Goal: Submit feedback/report problem: Submit feedback/report problem

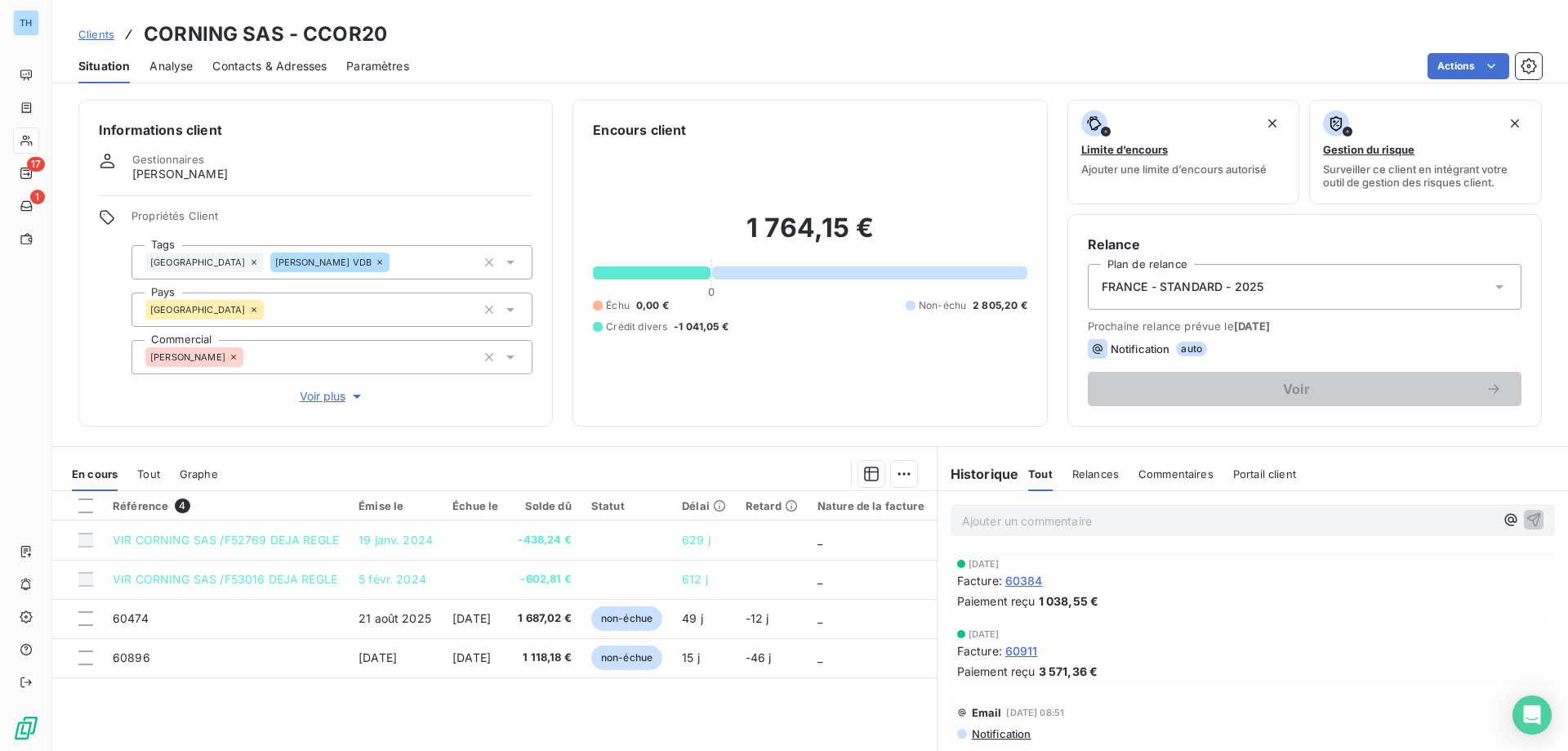
scroll to position [82, 0]
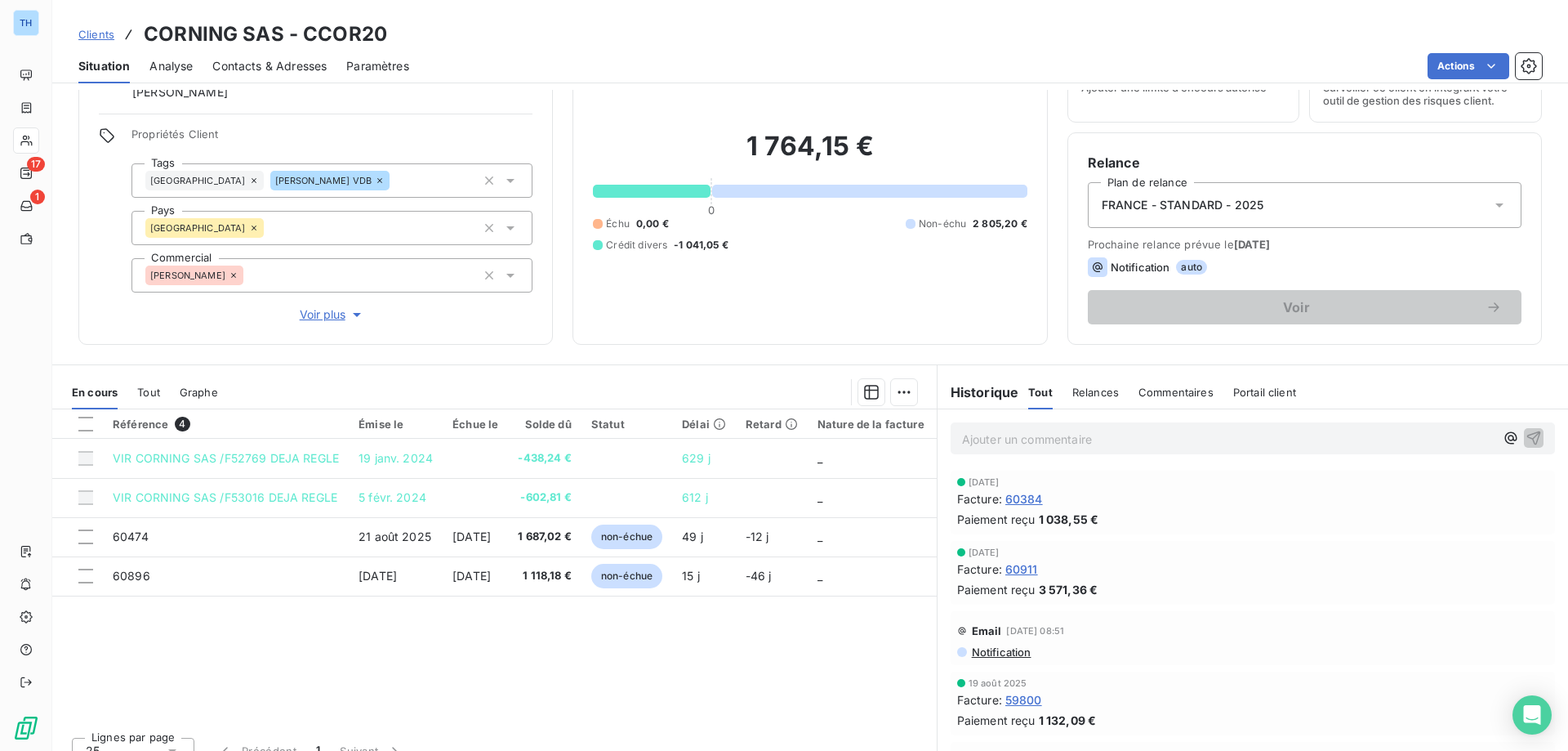
click at [93, 32] on span "Clients" at bounding box center [96, 34] width 36 height 14
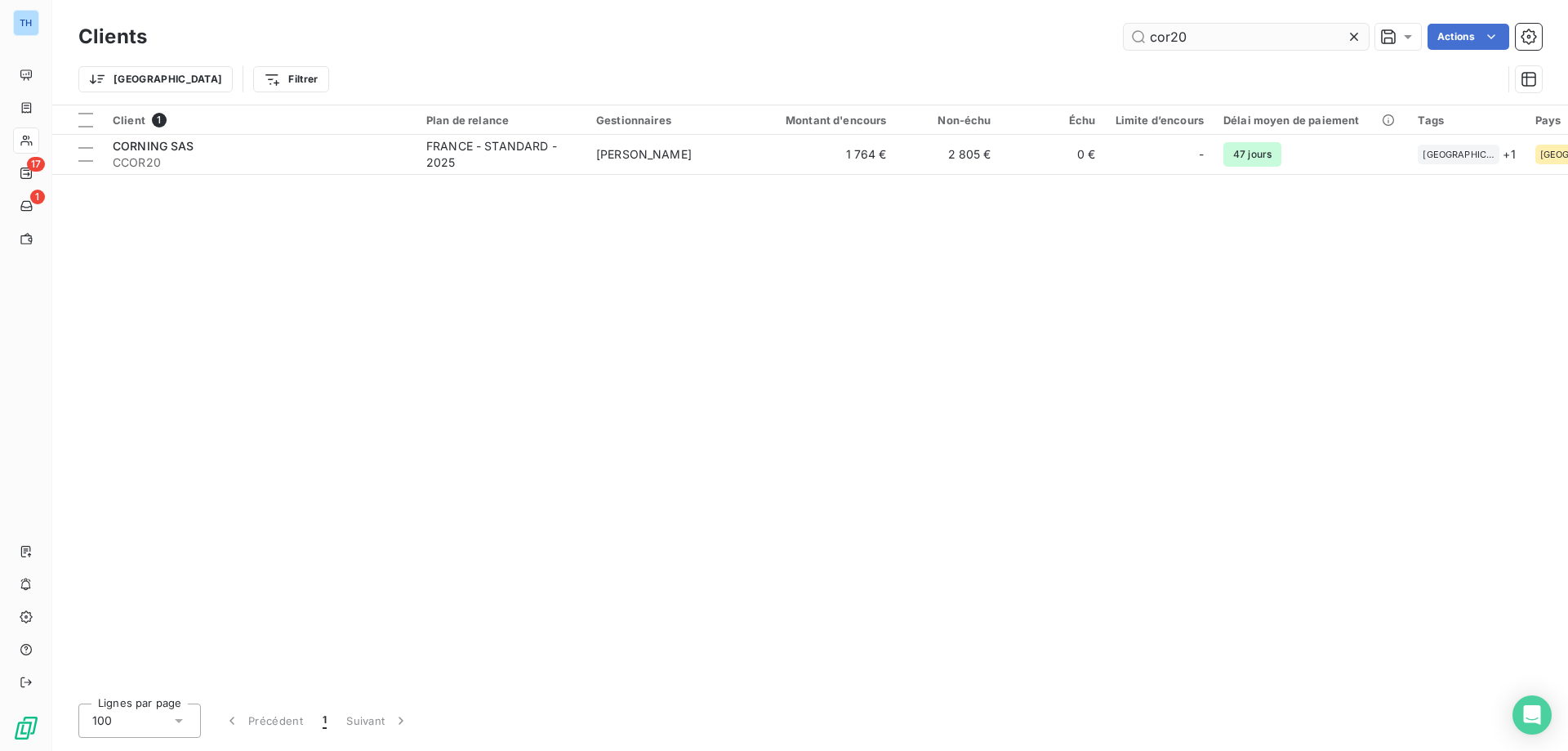
click at [1191, 36] on input "cor20" at bounding box center [1247, 36] width 245 height 26
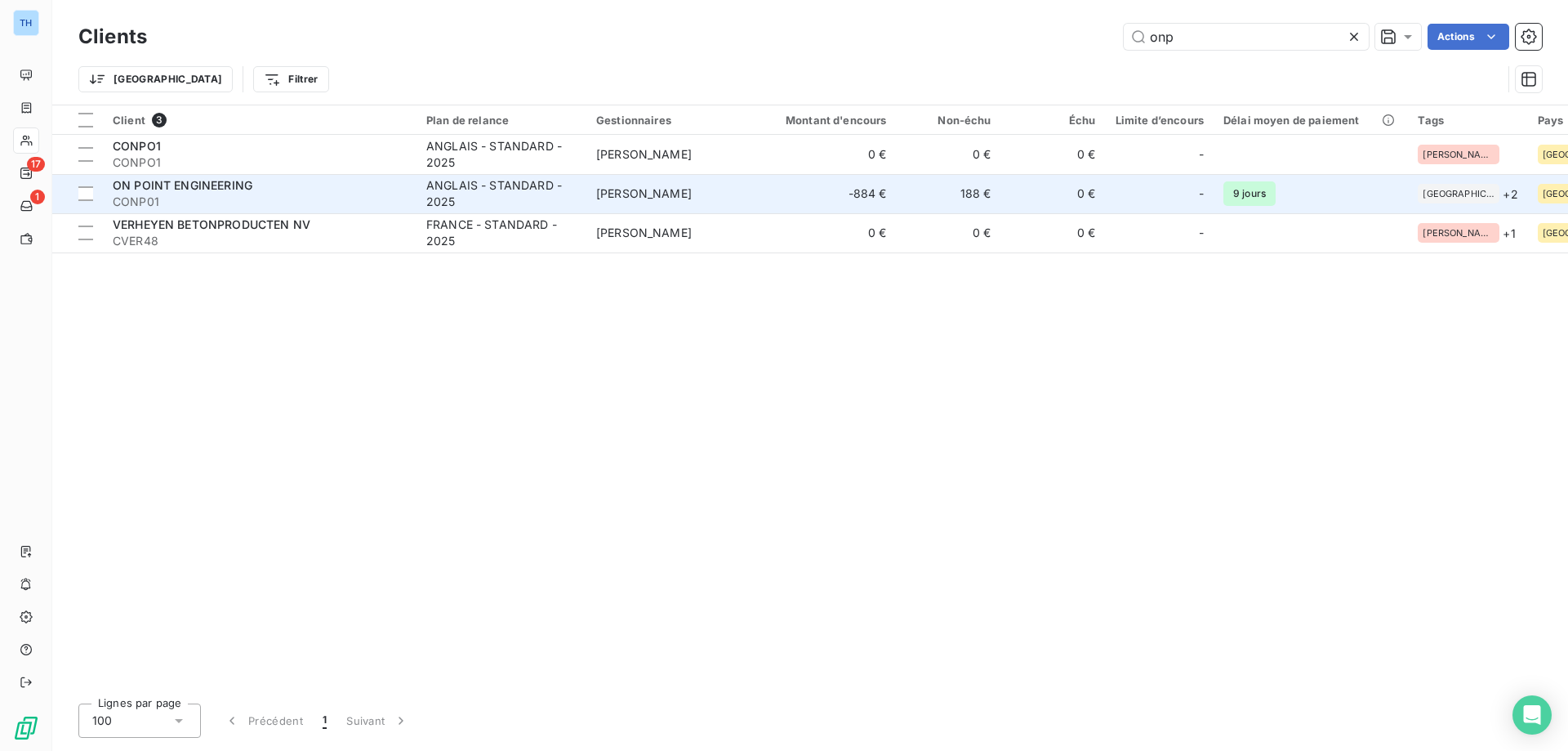
type input "onp"
click at [329, 182] on div "ON POINT ENGINEERING" at bounding box center [259, 185] width 294 height 16
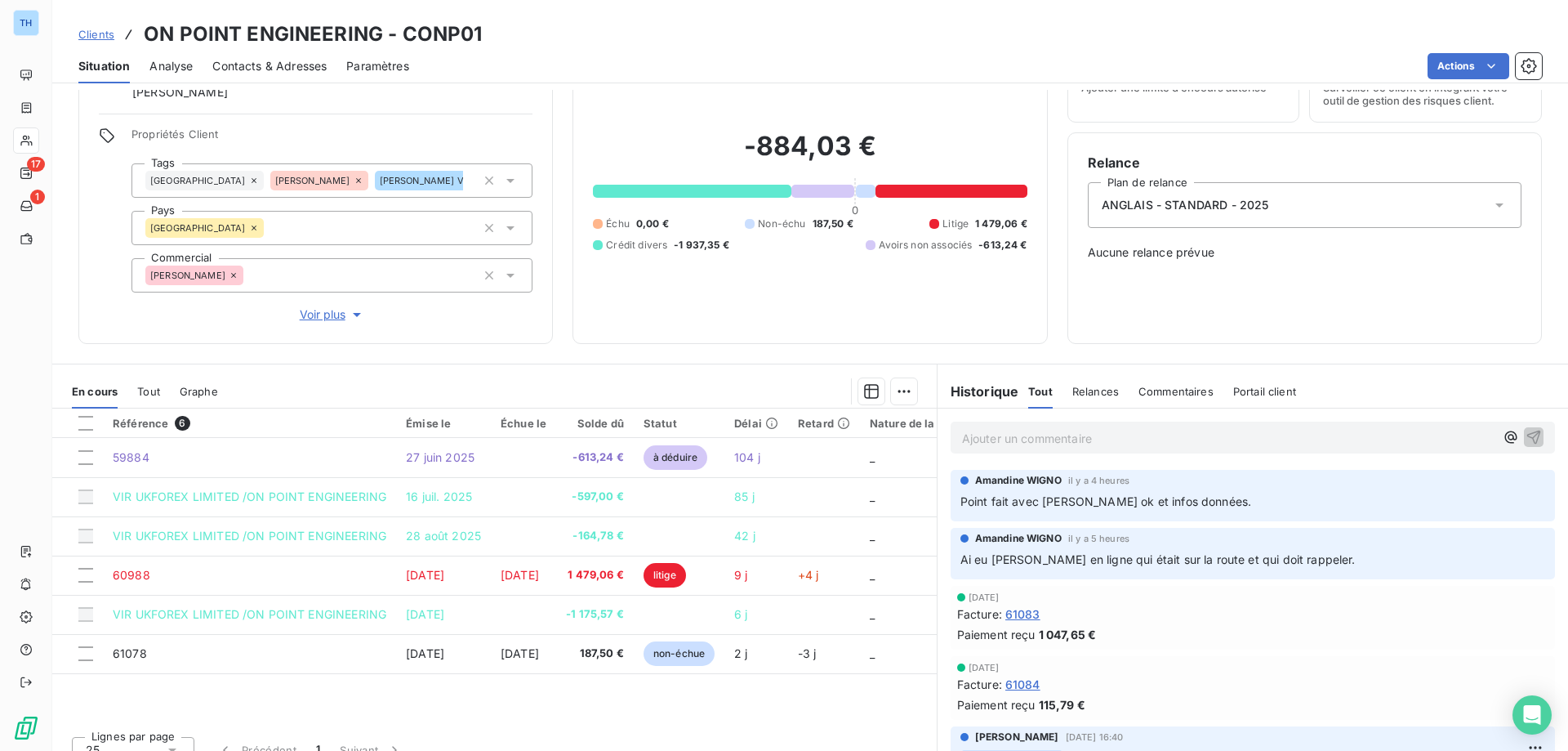
scroll to position [103, 0]
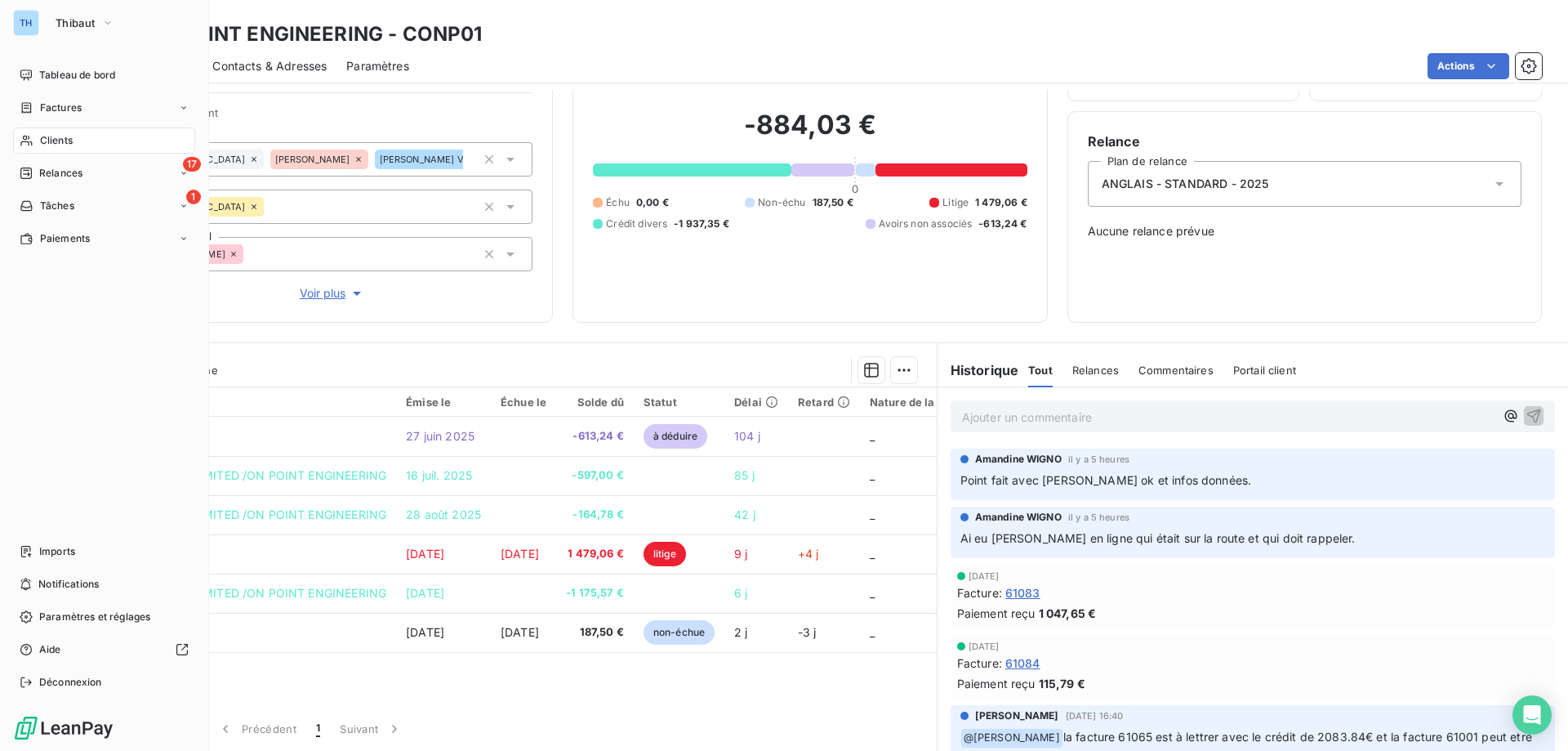
click at [32, 107] on icon at bounding box center [26, 108] width 14 height 14
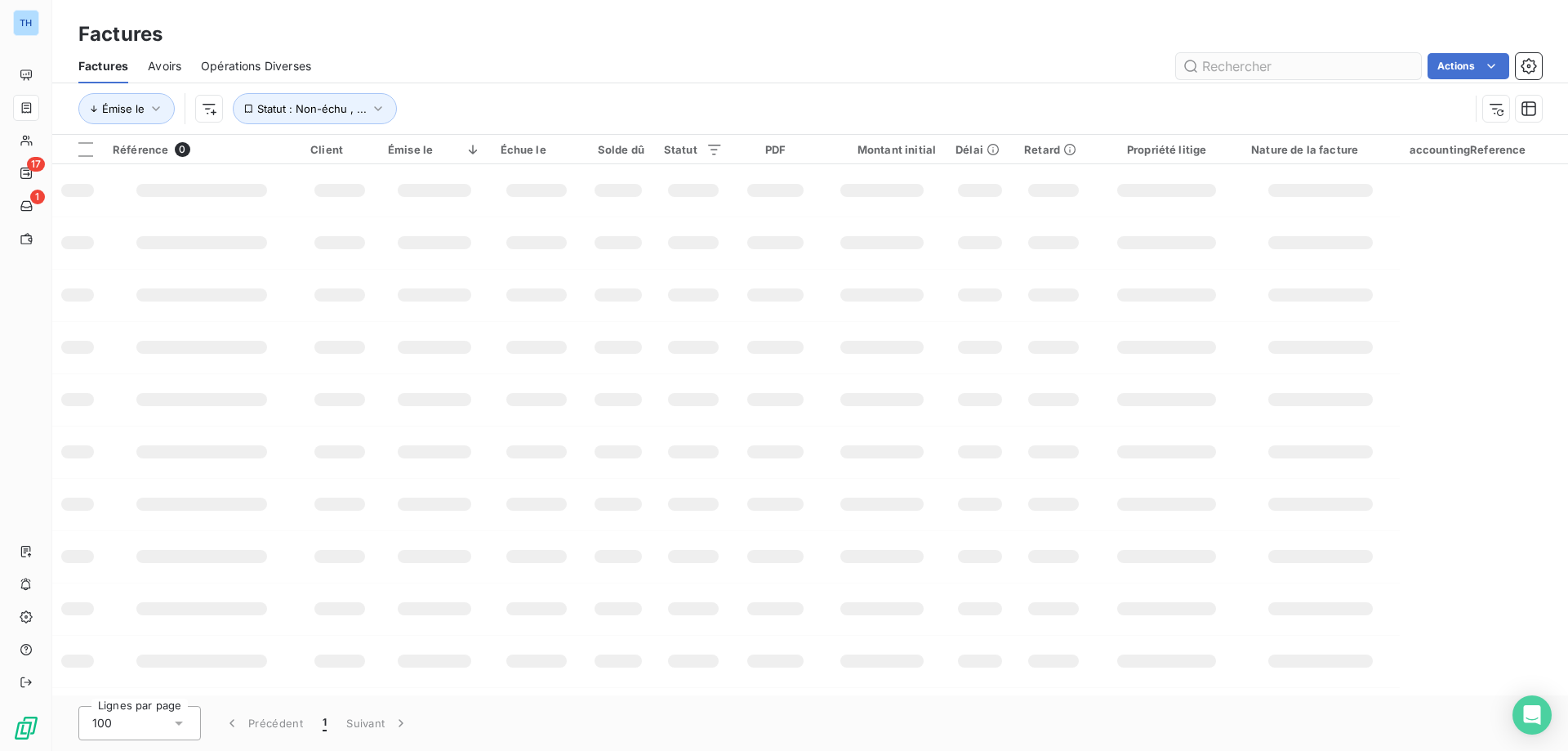
click at [1245, 66] on input "text" at bounding box center [1299, 66] width 245 height 26
type input "0"
type input "60973"
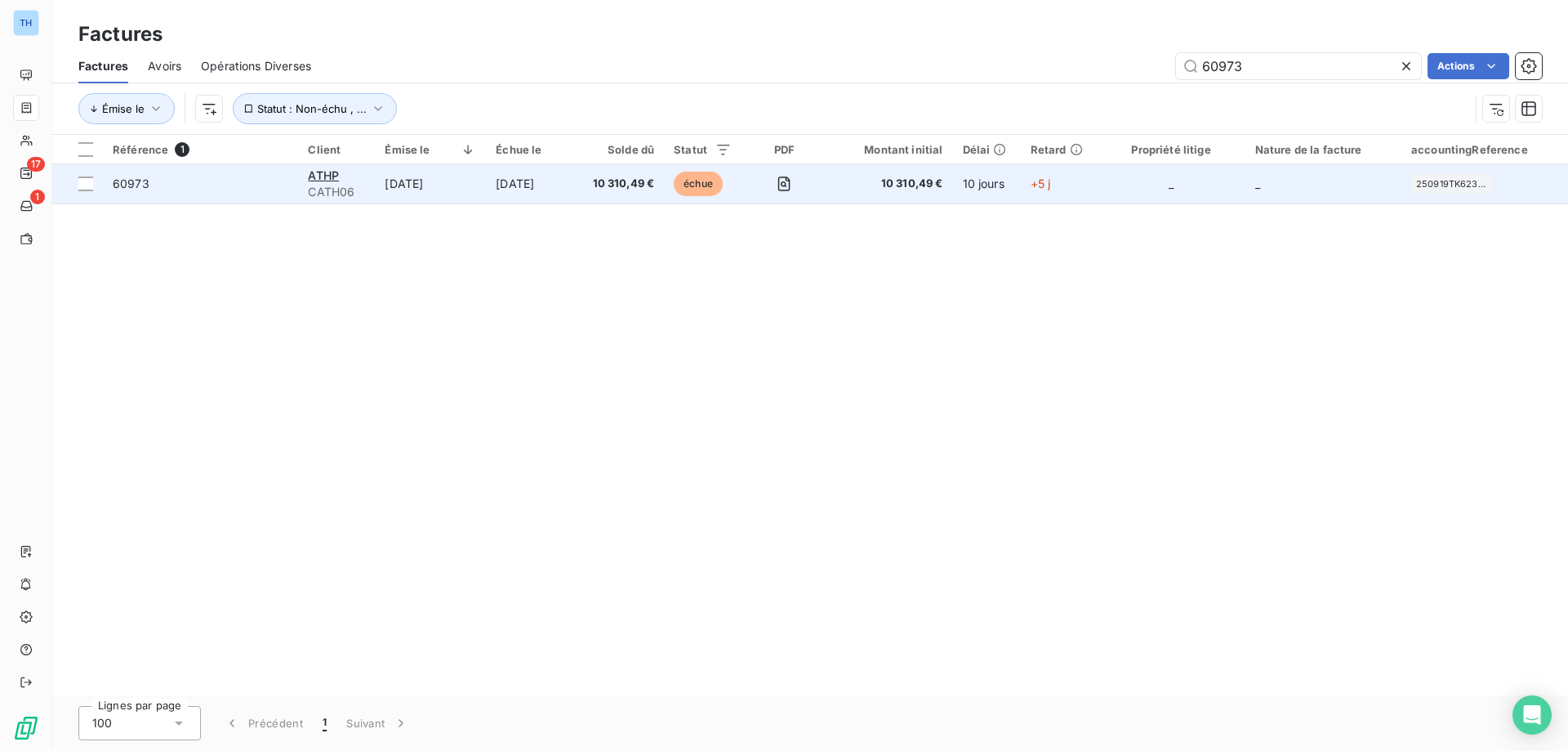
click at [531, 187] on td "[DATE]" at bounding box center [531, 184] width 91 height 40
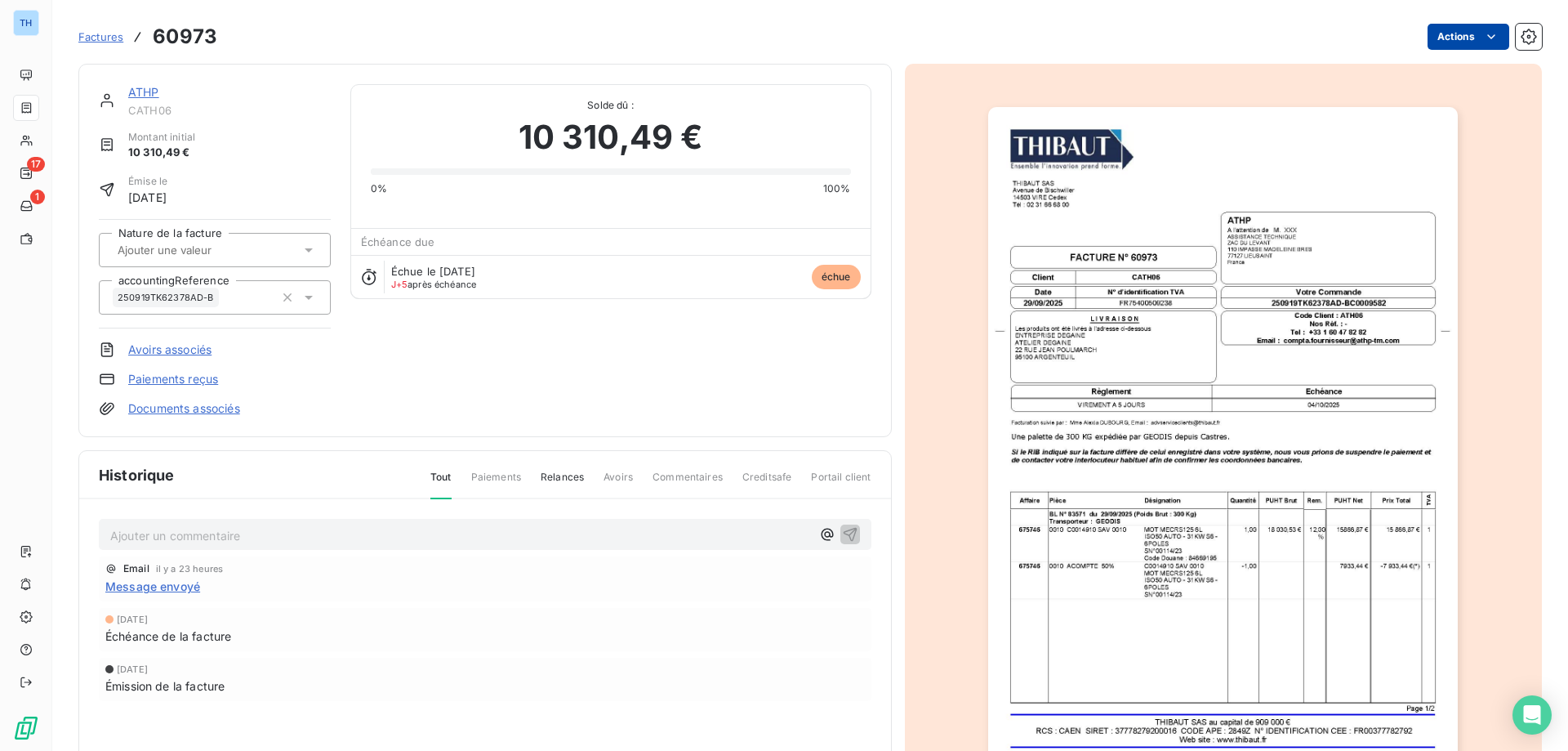
click at [1464, 43] on html "TH 17 1 Factures 60973 Actions ATHP CATH06 Montant initial 10 310,49 € Émise le…" at bounding box center [784, 376] width 1568 height 751
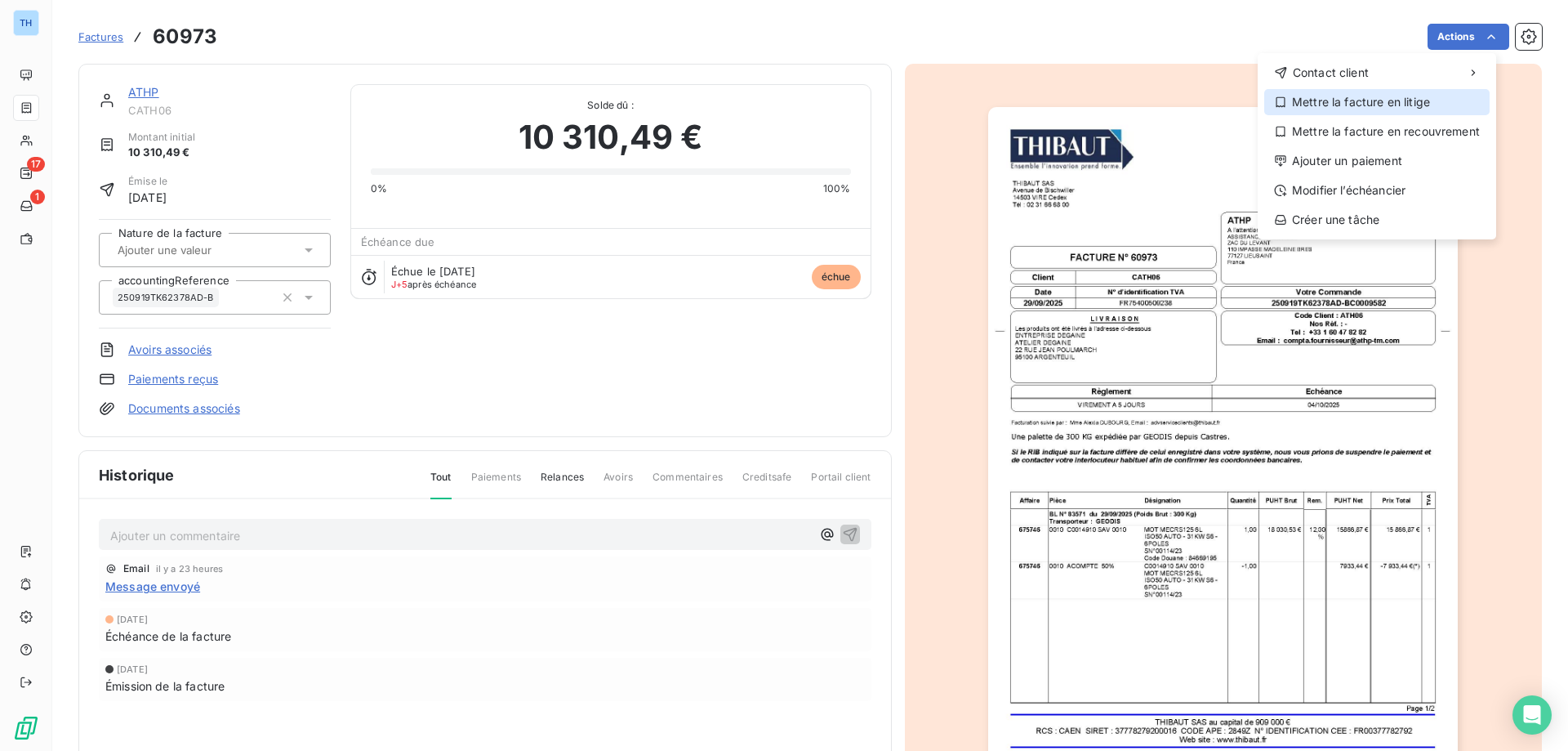
click at [1347, 101] on div "Mettre la facture en litige" at bounding box center [1377, 102] width 225 height 26
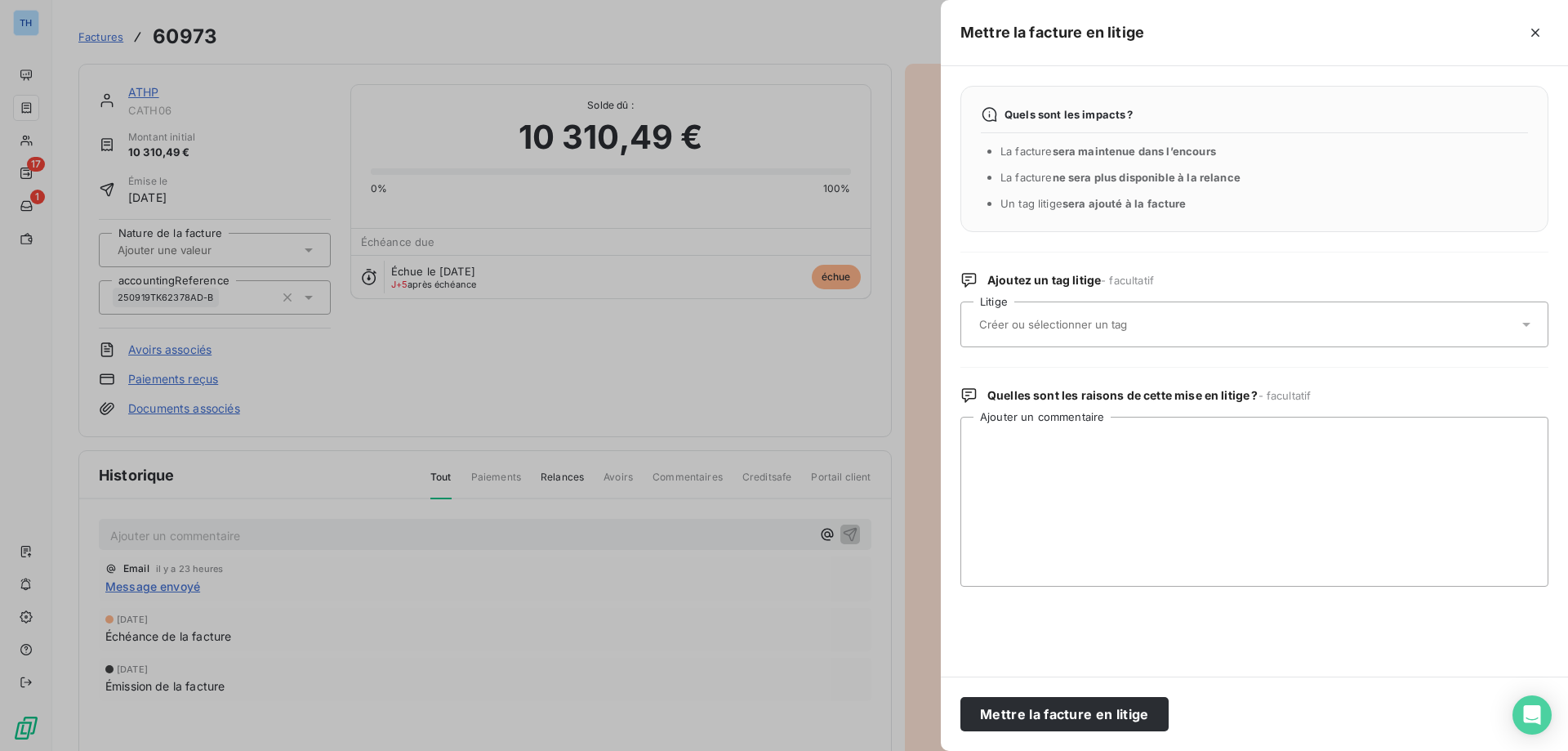
click at [1065, 322] on input "text" at bounding box center [1096, 324] width 238 height 14
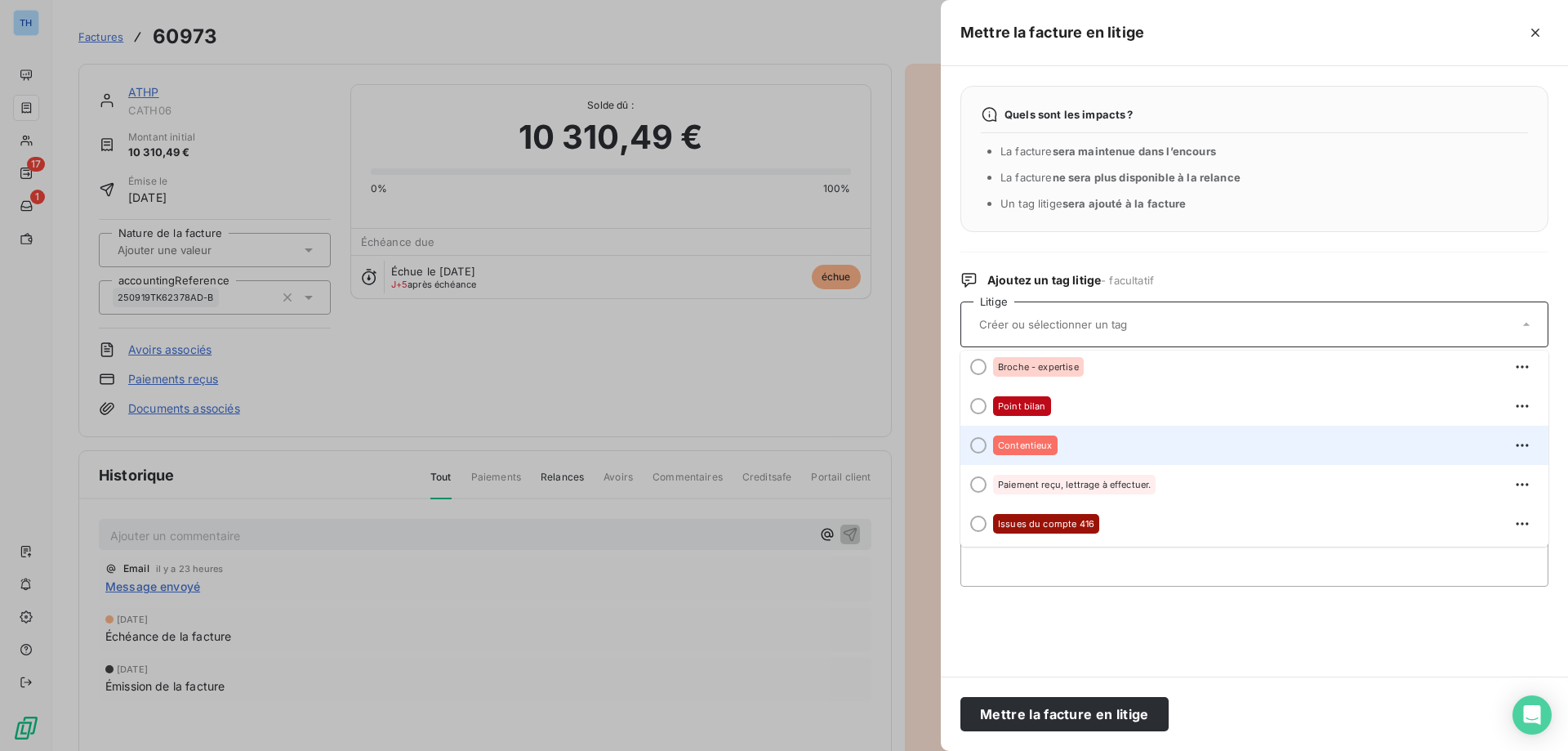
scroll to position [82, 0]
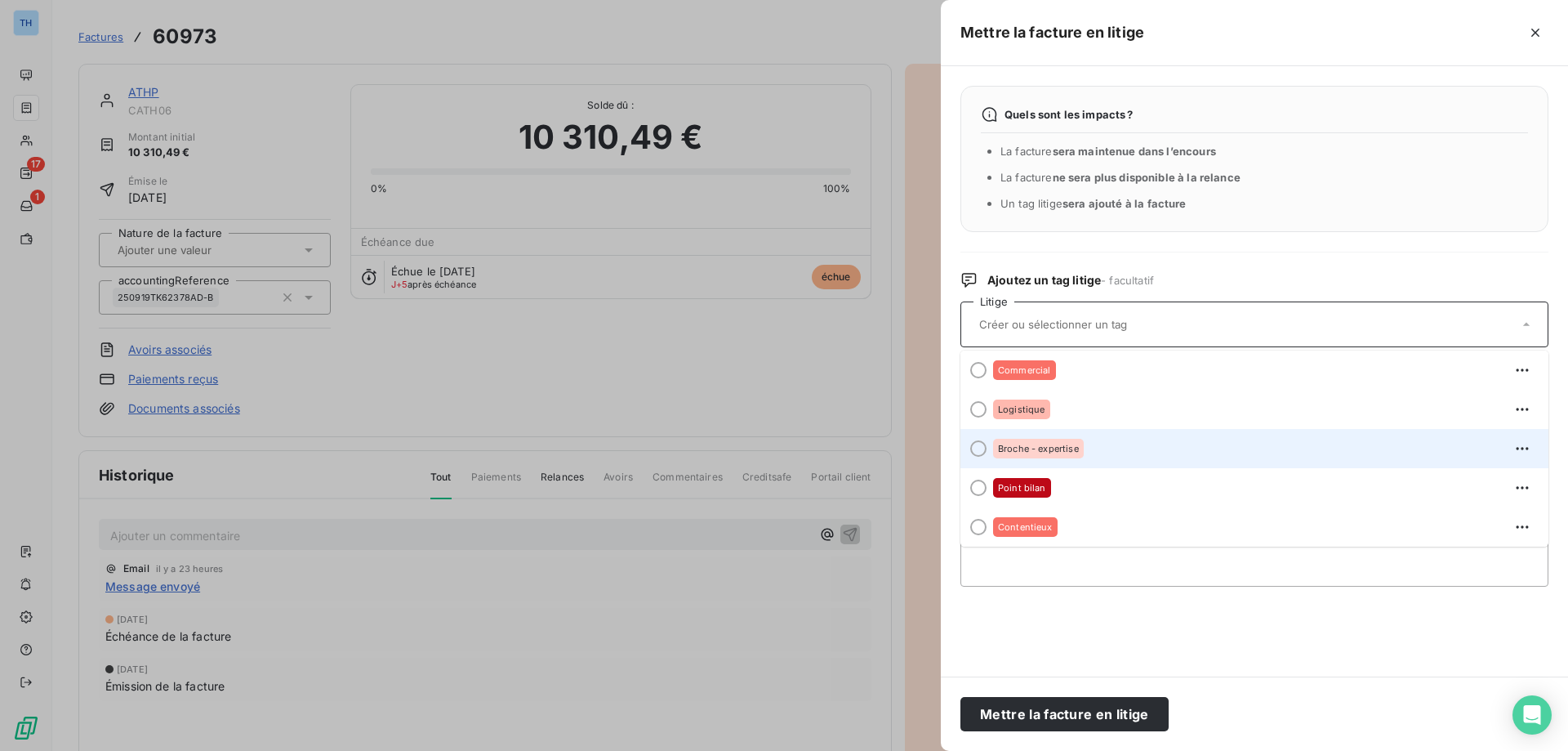
click at [1090, 444] on div "Broche - expertise" at bounding box center [1264, 448] width 543 height 26
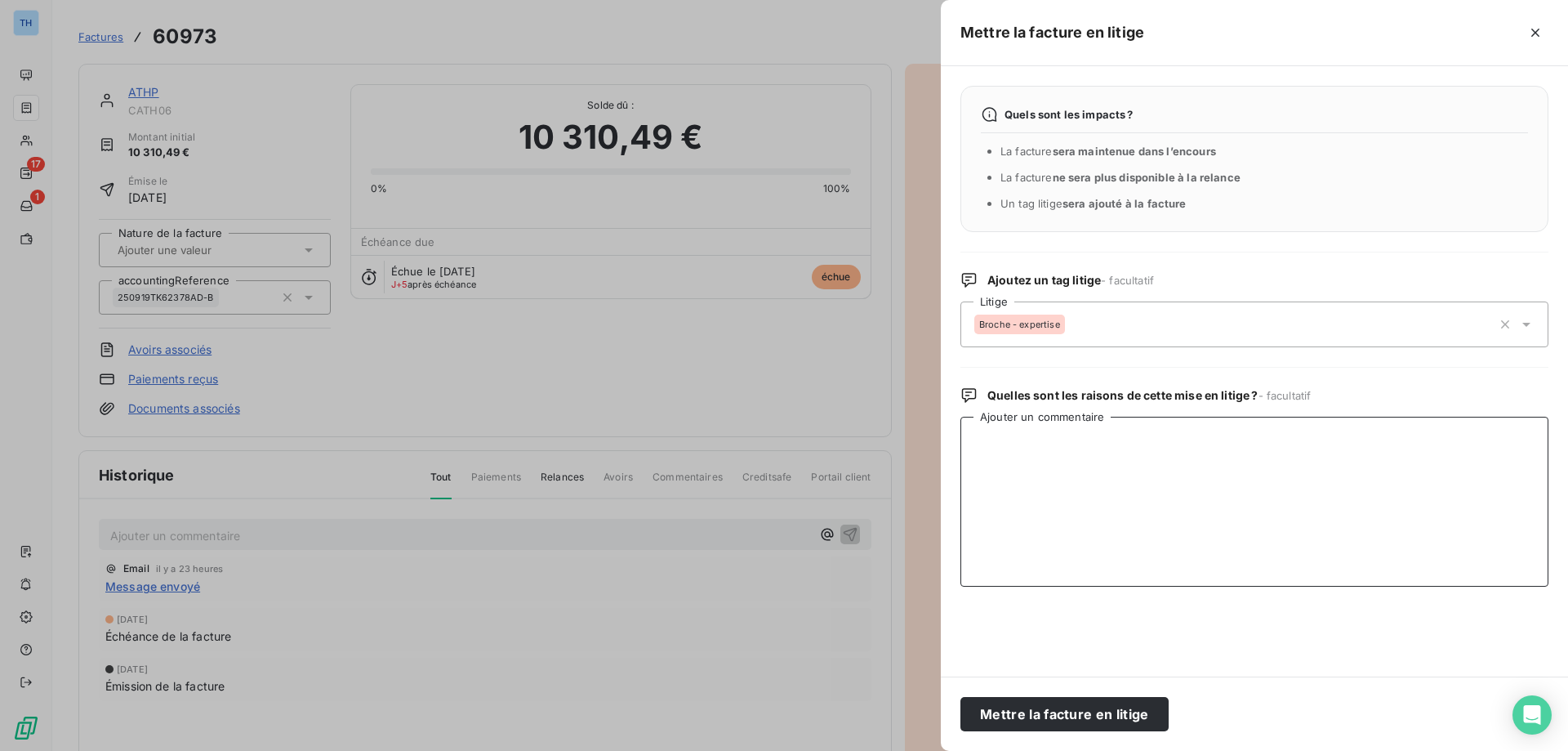
click at [1098, 444] on textarea "Ajouter un commentaire" at bounding box center [1254, 502] width 588 height 170
type textarea "En attente expertise"
click at [1041, 717] on button "Mettre la facture en litige" at bounding box center [1064, 714] width 208 height 34
